Goal: Find specific page/section: Find specific page/section

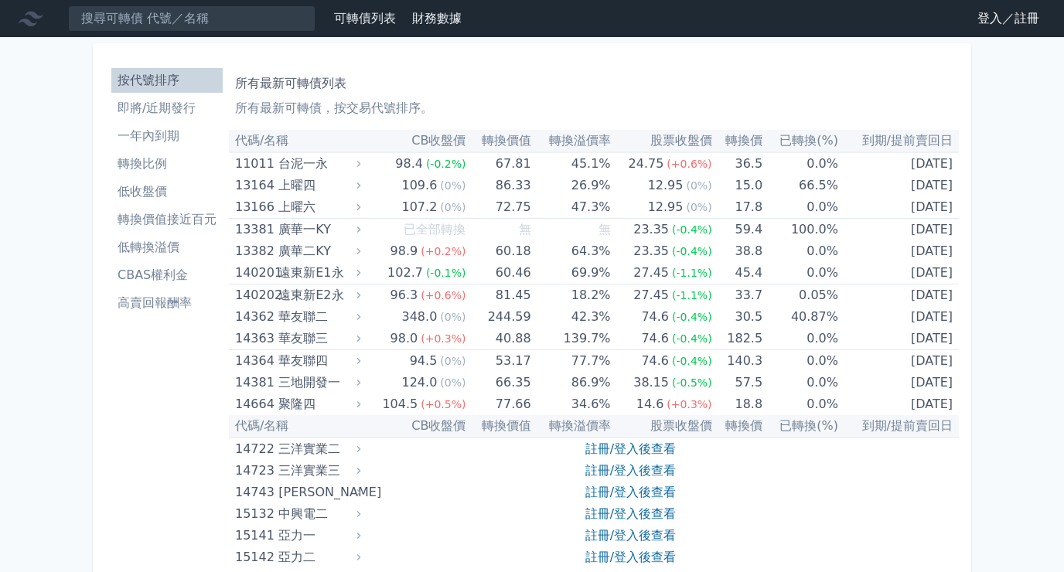
click at [996, 22] on link "登入／註冊" at bounding box center [1008, 18] width 87 height 25
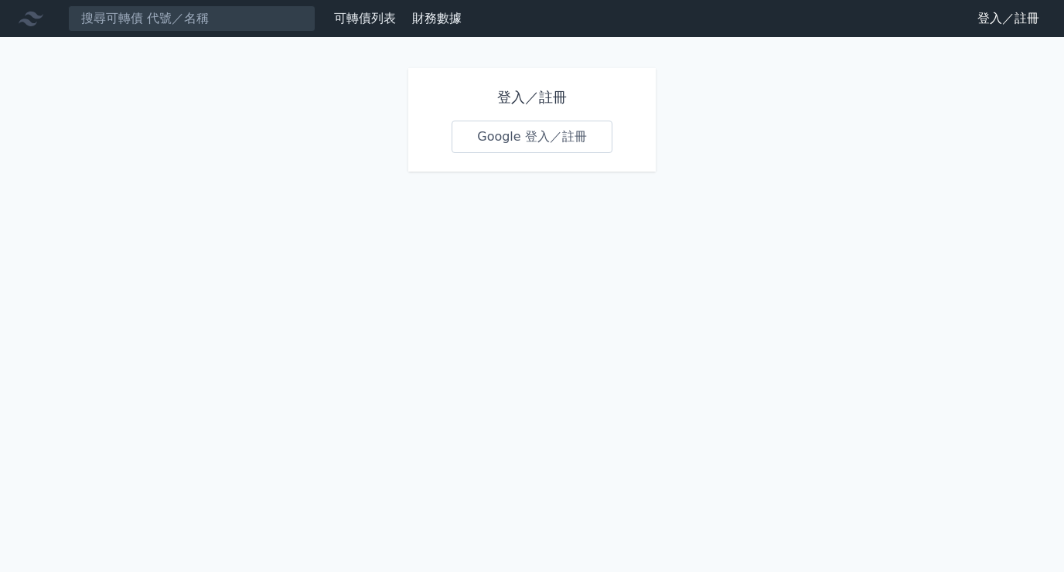
click at [492, 140] on link "Google 登入／註冊" at bounding box center [532, 137] width 161 height 32
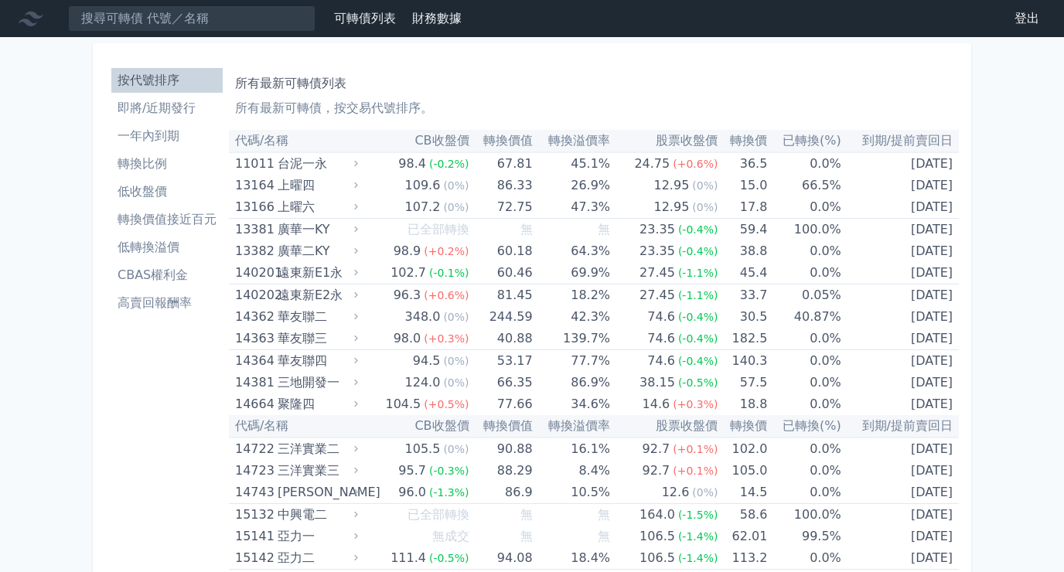
click at [186, 109] on li "即將/近期發行" at bounding box center [166, 108] width 111 height 19
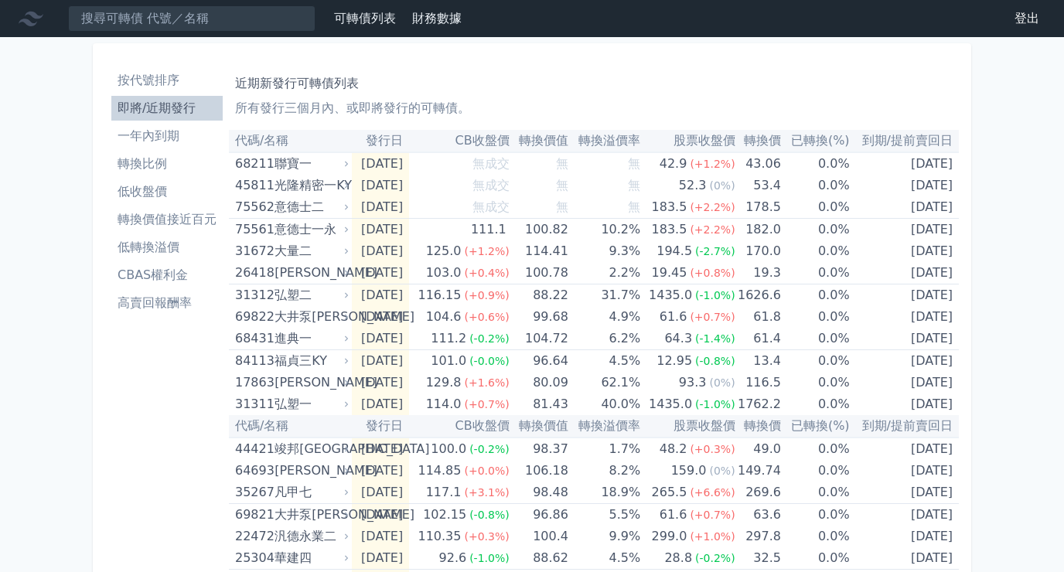
click at [130, 73] on li "按代號排序" at bounding box center [166, 80] width 111 height 19
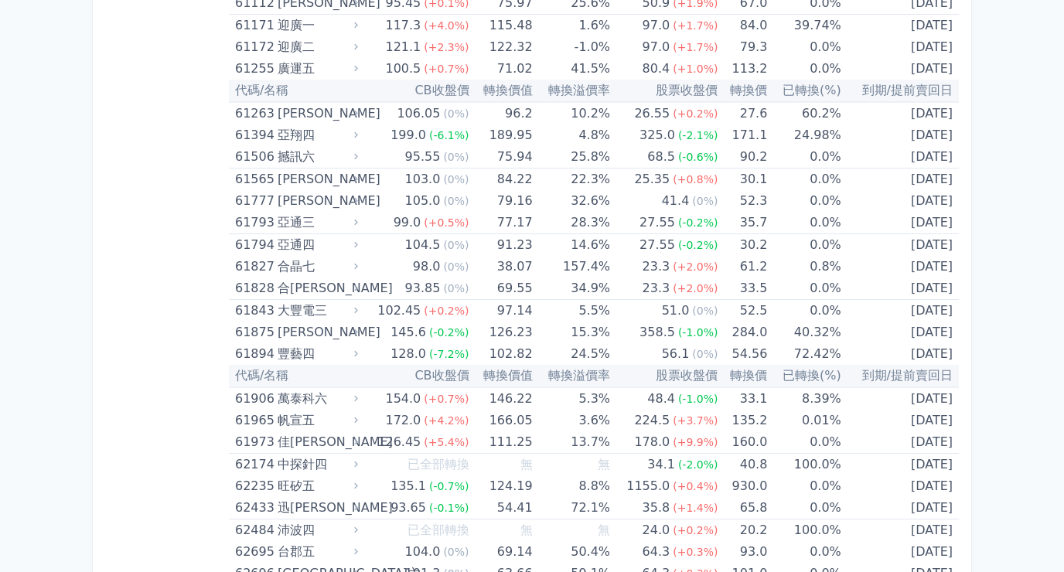
scroll to position [6236, 0]
